Goal: Find contact information

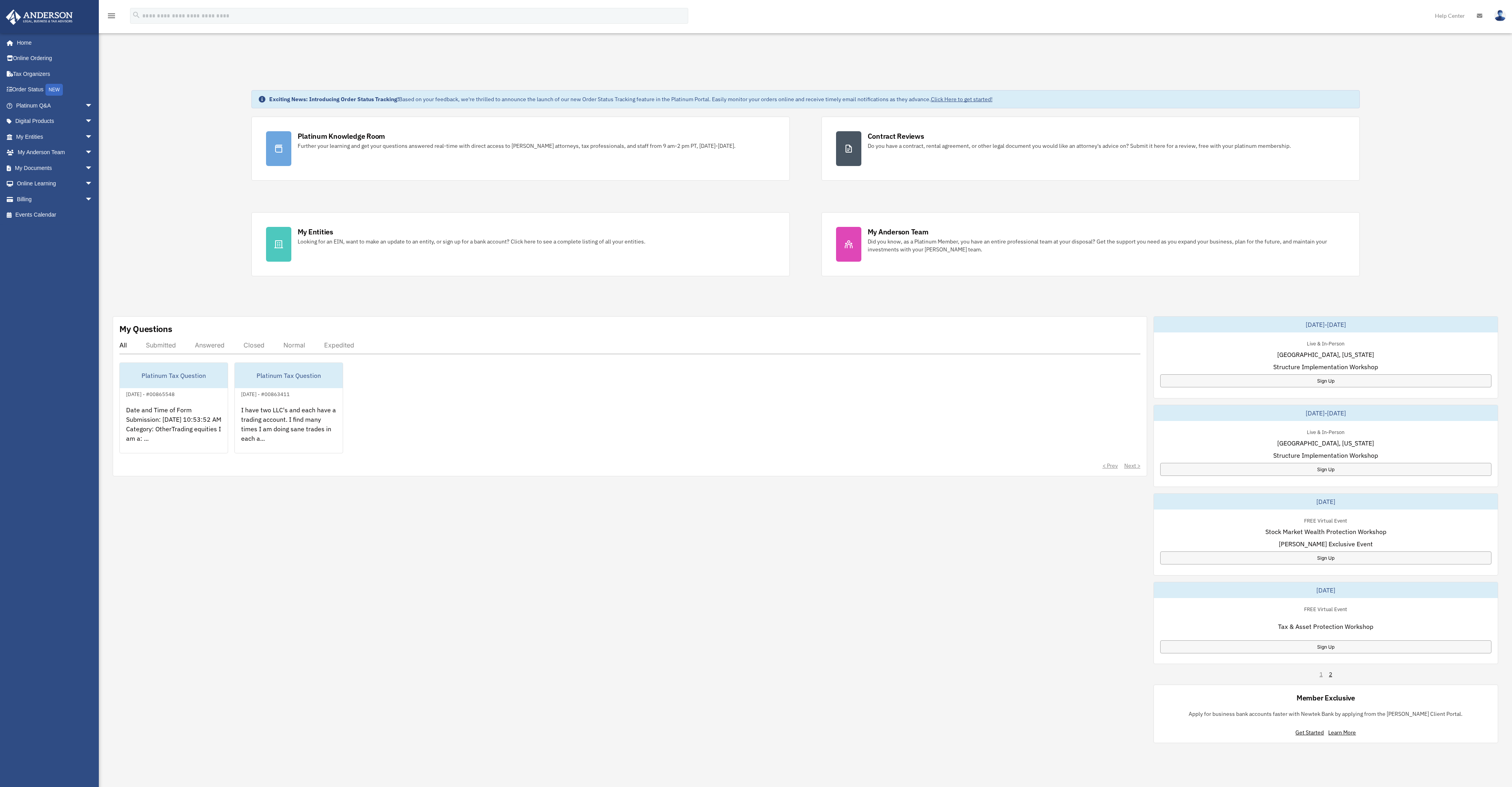
click at [35, 226] on div "[EMAIL_ADDRESS][DOMAIN_NAME] Sign Out [EMAIL_ADDRESS][DOMAIN_NAME] Home Online …" at bounding box center [52, 397] width 104 height 728
click at [42, 155] on link "My [PERSON_NAME] Team arrow_drop_down" at bounding box center [55, 152] width 99 height 16
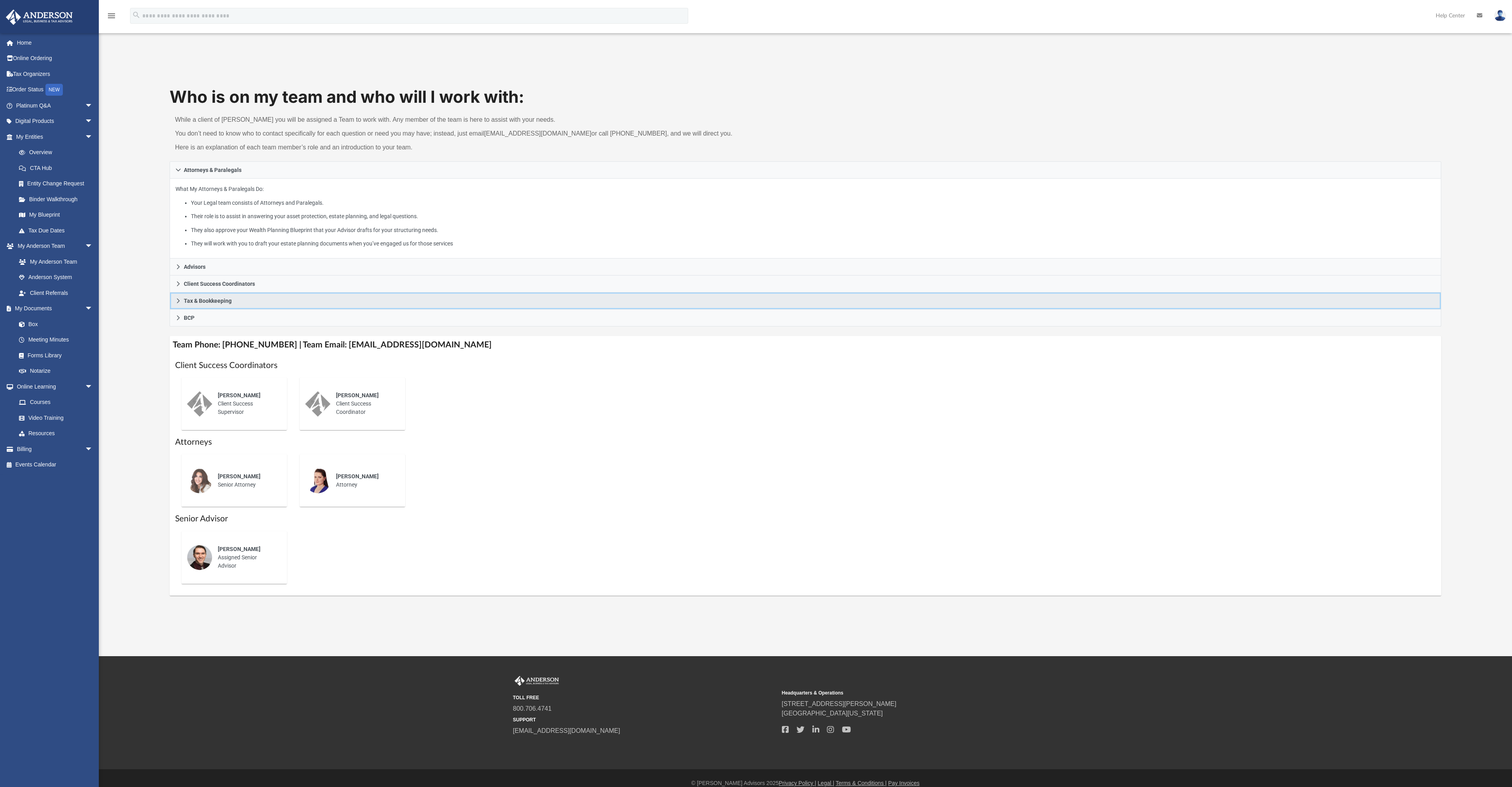
click at [180, 299] on icon at bounding box center [178, 300] width 5 height 5
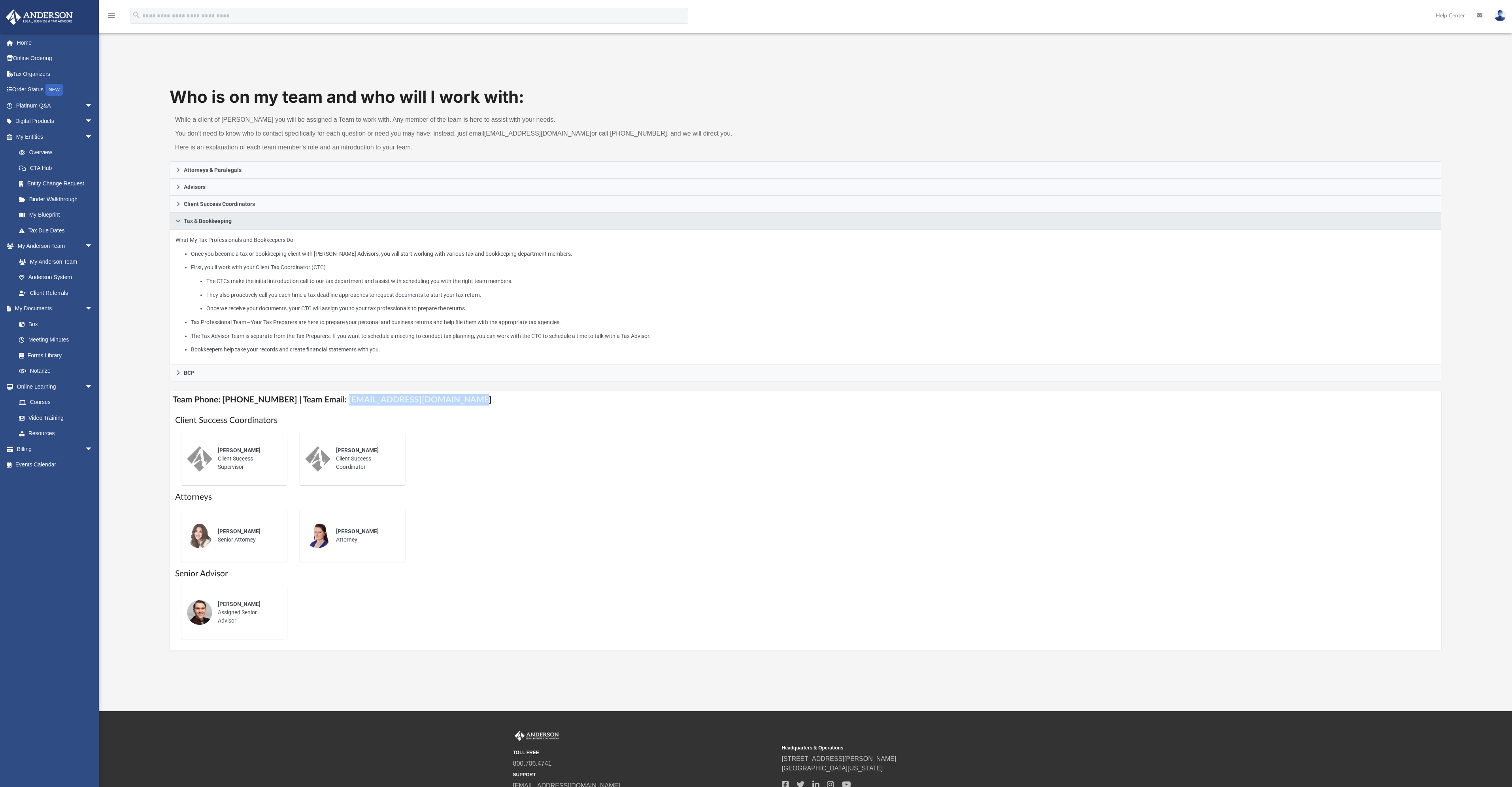
drag, startPoint x: 331, startPoint y: 400, endPoint x: 451, endPoint y: 406, distance: 120.1
click at [451, 406] on h4 "Team Phone: [PHONE_NUMBER] | Team Email: [EMAIL_ADDRESS][DOMAIN_NAME]" at bounding box center [805, 400] width 1272 height 18
copy h4 "myteam@andersonadvisors.com"
